Goal: Transaction & Acquisition: Purchase product/service

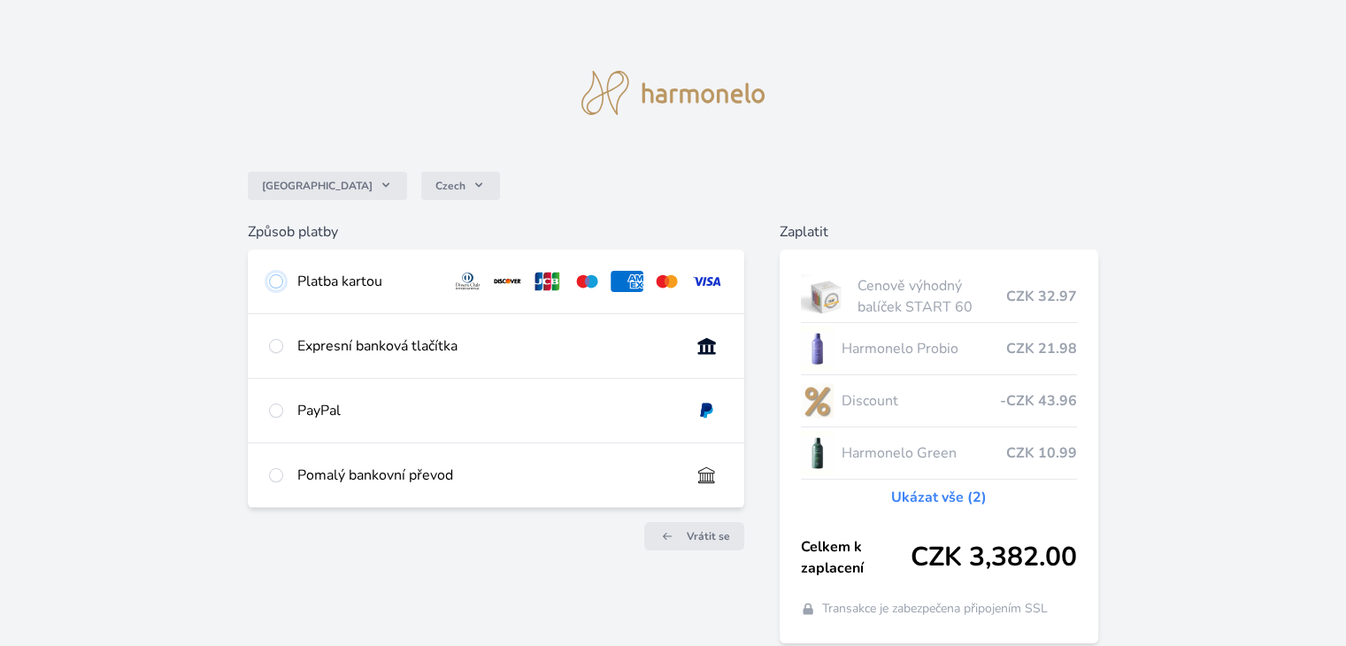
click at [276, 280] on input "radio" at bounding box center [276, 281] width 14 height 14
radio input "true"
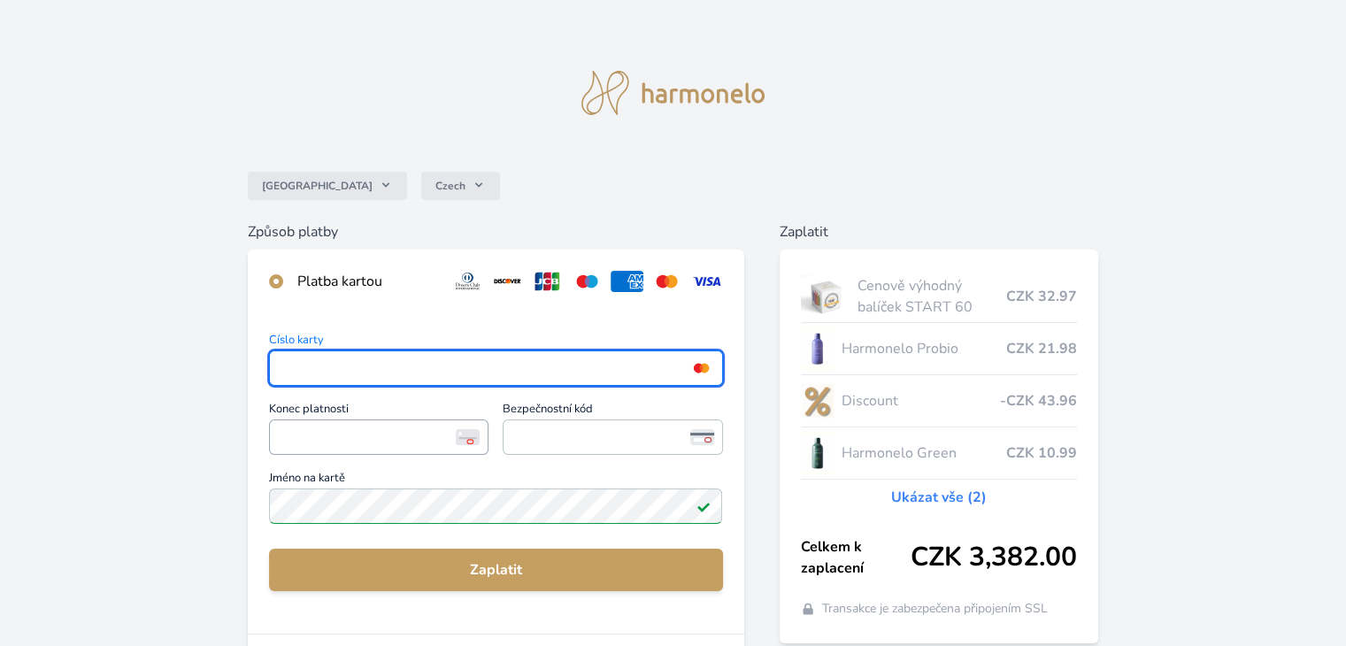
click at [275, 441] on span "<p>Your browser does not support iframes.</p>" at bounding box center [378, 436] width 219 height 35
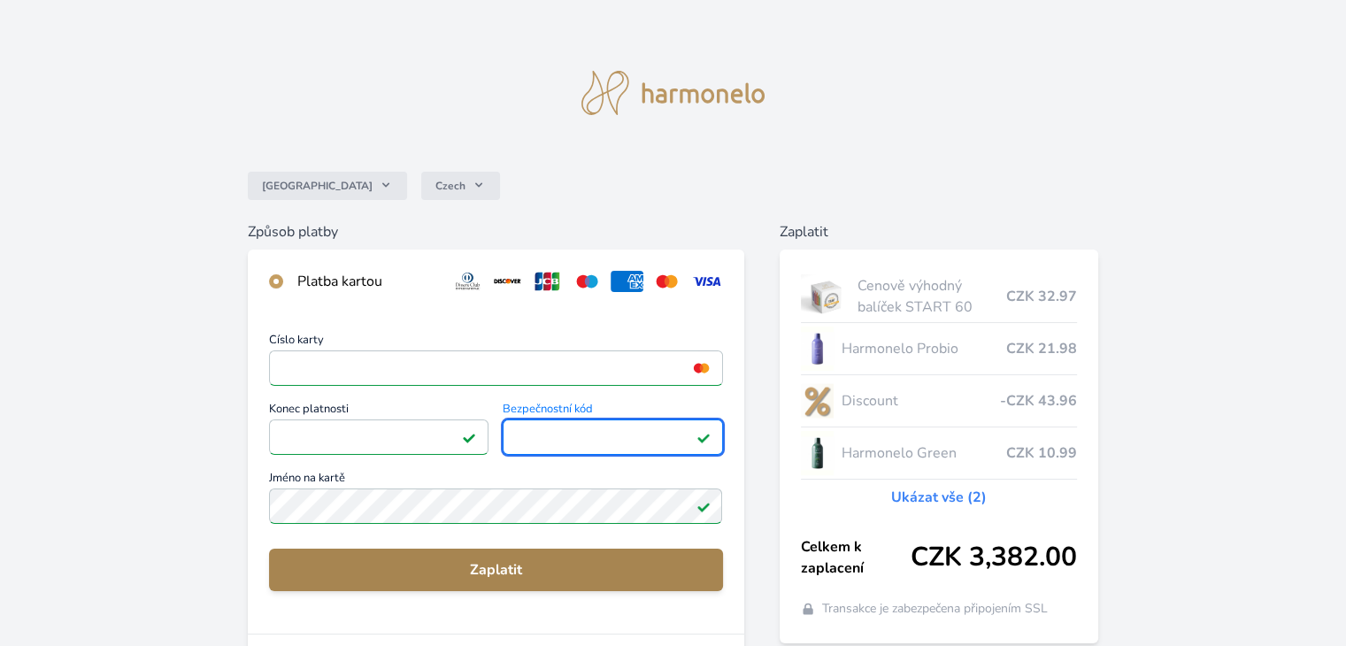
click at [449, 570] on span "Zaplatit" at bounding box center [495, 569] width 425 height 21
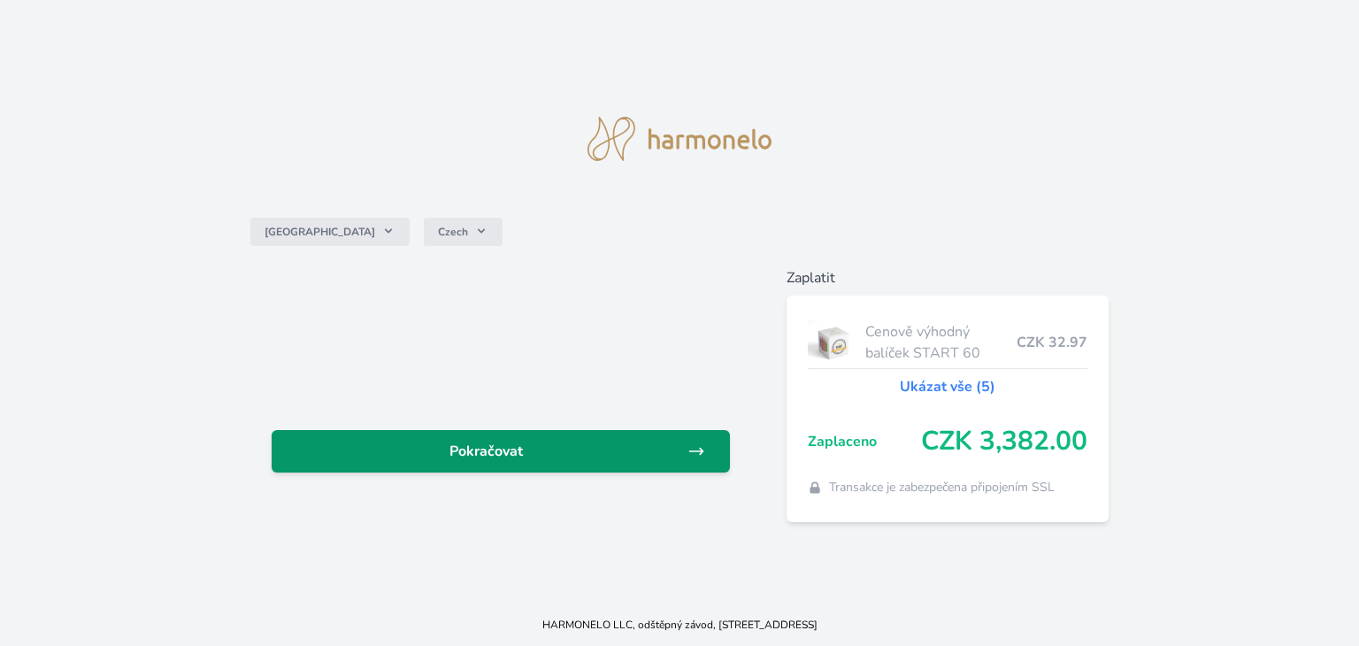
click at [703, 447] on icon at bounding box center [696, 451] width 18 height 18
